Goal: Task Accomplishment & Management: Use online tool/utility

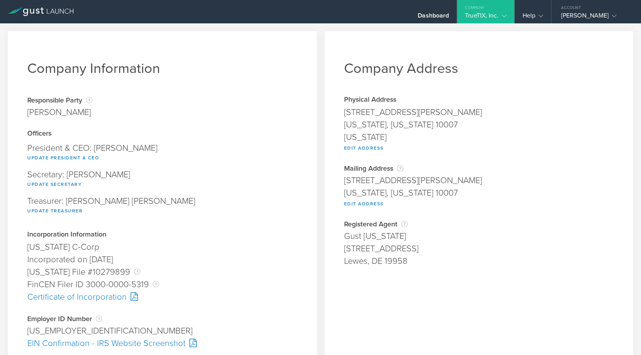
click at [503, 12] on gust-icon at bounding box center [503, 16] width 8 height 8
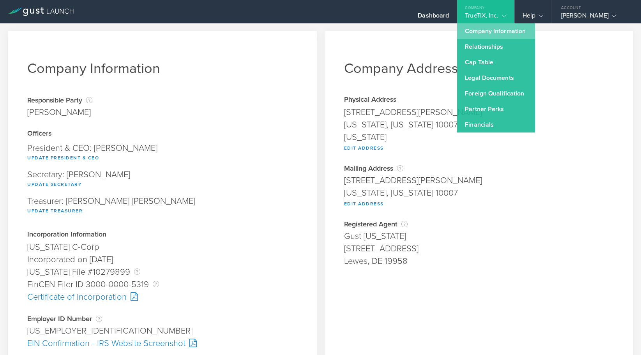
click at [490, 25] on link "Company Information" at bounding box center [496, 31] width 78 height 16
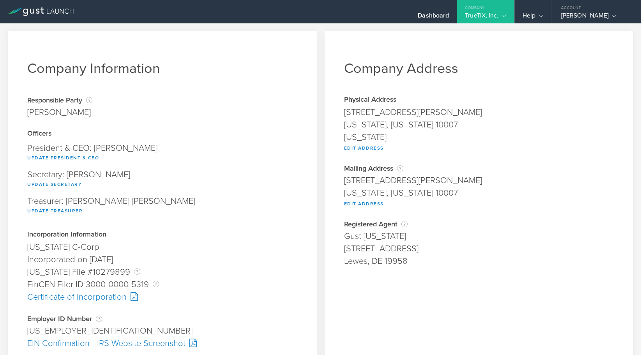
click at [490, 15] on div "TrueTIX, Inc." at bounding box center [485, 18] width 41 height 12
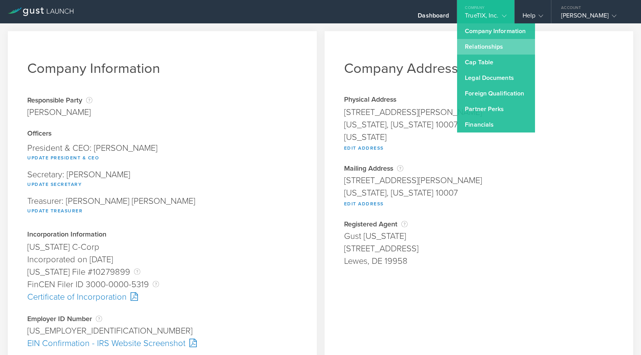
click at [484, 46] on link "Relationships" at bounding box center [496, 47] width 78 height 16
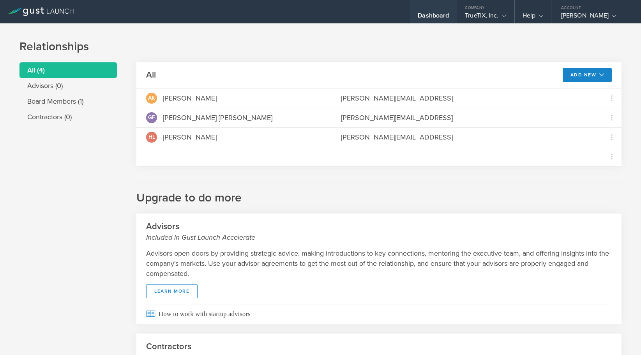
click at [435, 12] on div "Dashboard" at bounding box center [433, 18] width 31 height 12
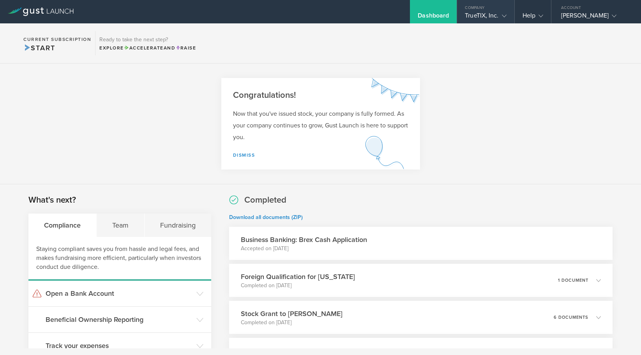
click at [489, 4] on div "Company" at bounding box center [485, 6] width 57 height 12
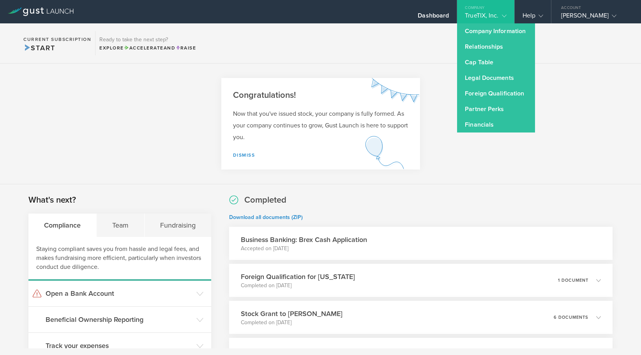
scroll to position [9, 0]
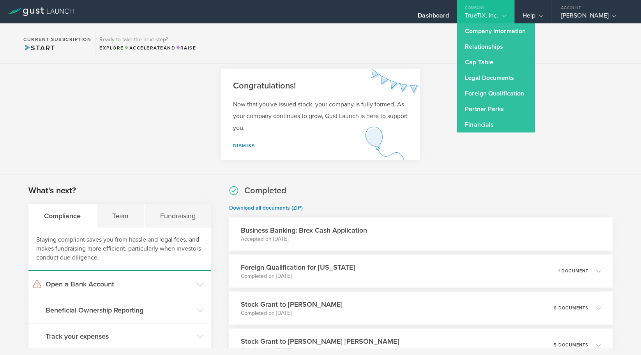
click at [473, 175] on section "Congratulations! Now that you've issued stock, your company is fully formed. As…" at bounding box center [320, 114] width 641 height 121
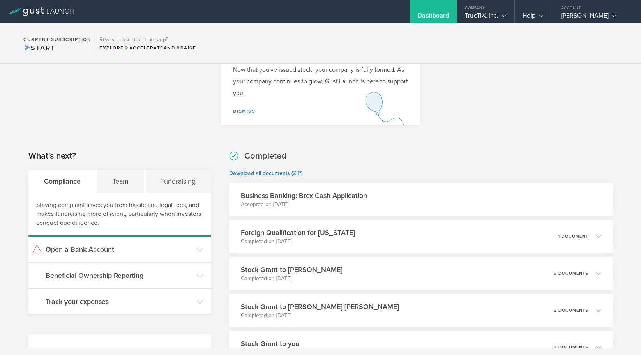
scroll to position [0, 0]
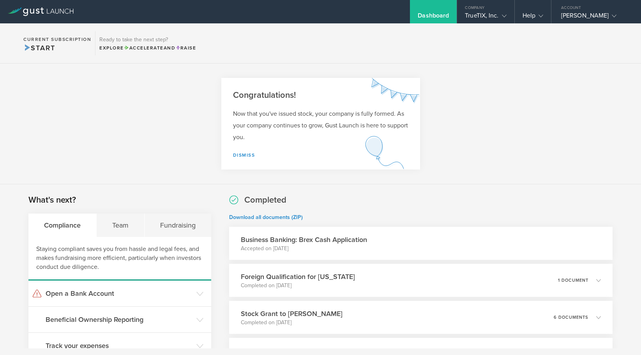
click at [129, 212] on section "What's next? Compliance Team Fundraising Staying compliant saves you from hassl…" at bounding box center [119, 276] width 183 height 165
click at [125, 221] on div "Team" at bounding box center [121, 225] width 48 height 23
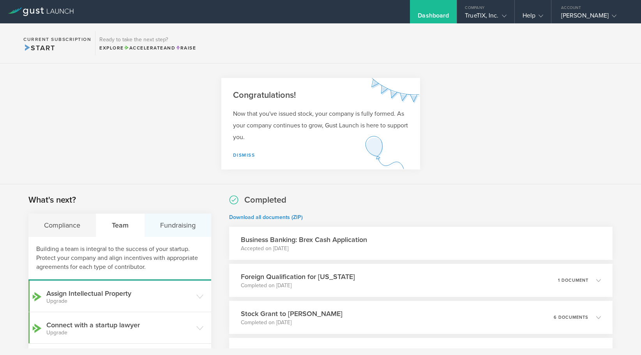
click at [173, 225] on div "Fundraising" at bounding box center [178, 225] width 67 height 23
click at [53, 226] on div "Compliance" at bounding box center [62, 225] width 68 height 23
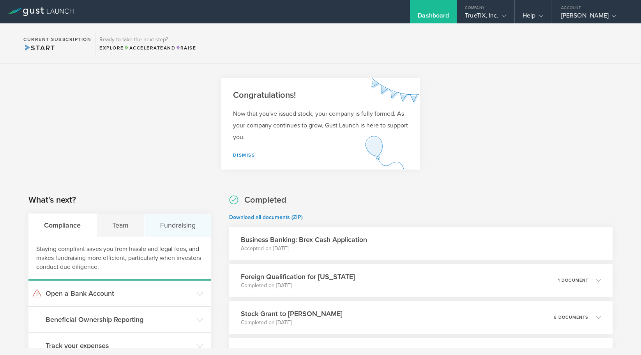
click at [162, 220] on div "Fundraising" at bounding box center [178, 225] width 67 height 23
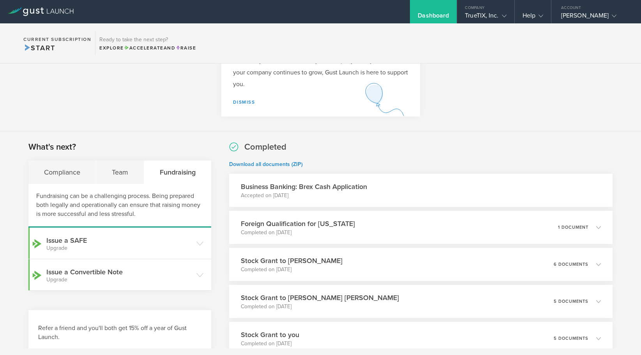
scroll to position [71, 0]
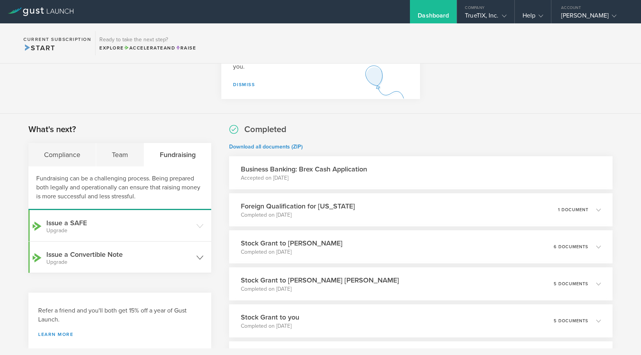
click at [170, 257] on h3 "Issue a Convertible Note Upgrade" at bounding box center [119, 258] width 146 height 16
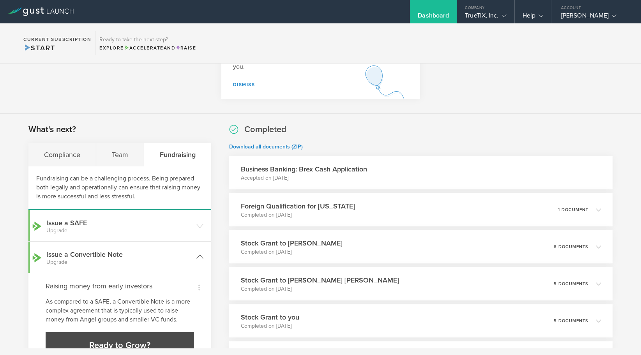
click at [170, 257] on h3 "Issue a Convertible Note Upgrade" at bounding box center [119, 258] width 146 height 16
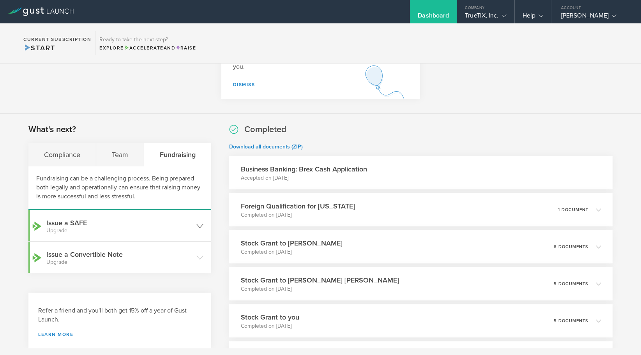
click at [163, 215] on header "Issue a SAFE Upgrade" at bounding box center [119, 225] width 183 height 31
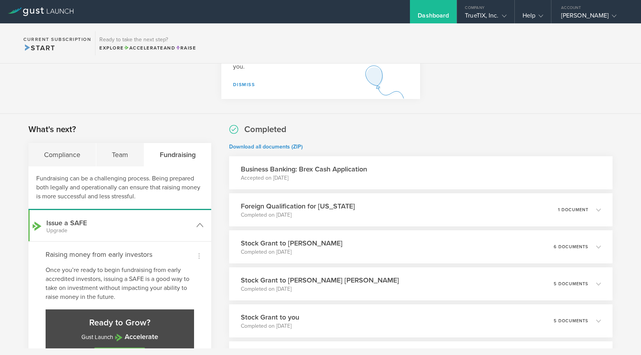
click at [163, 215] on header "Issue a SAFE Upgrade" at bounding box center [119, 225] width 183 height 31
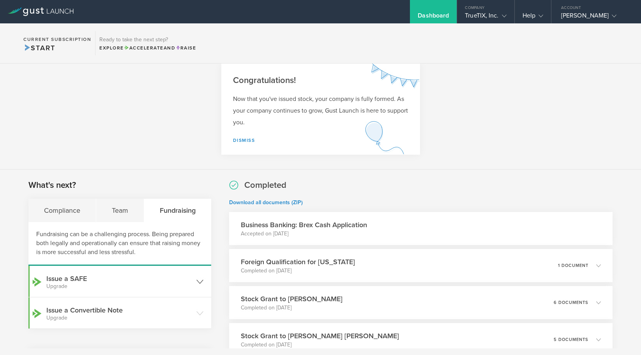
scroll to position [0, 0]
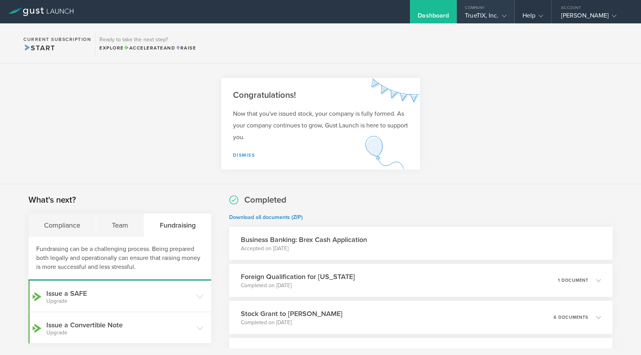
click at [496, 22] on div "TrueTIX, Inc." at bounding box center [485, 18] width 41 height 12
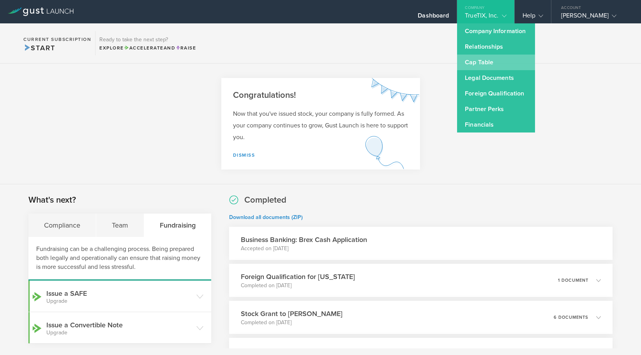
click at [512, 67] on link "Cap Table" at bounding box center [496, 63] width 78 height 16
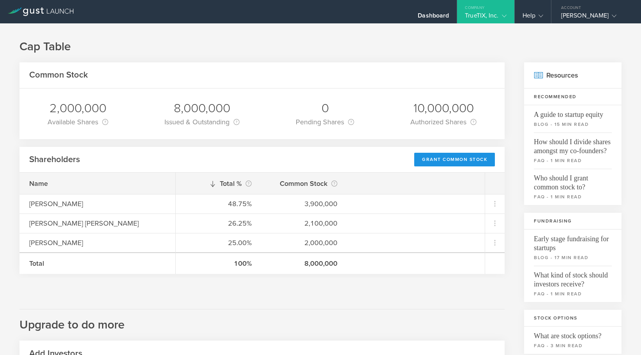
click at [453, 160] on div "Grant Common Stock" at bounding box center [454, 160] width 81 height 14
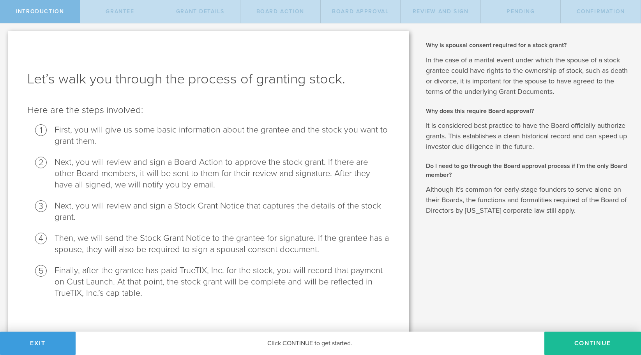
scroll to position [6, 0]
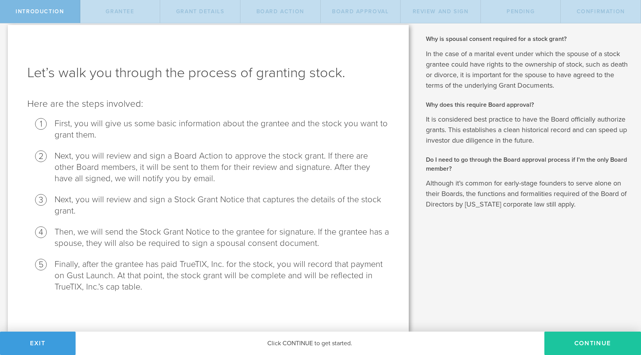
click at [569, 339] on button "Continue" at bounding box center [593, 343] width 97 height 23
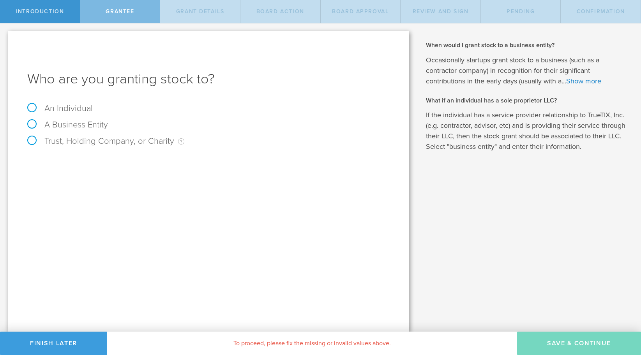
scroll to position [0, 0]
